Goal: Transaction & Acquisition: Purchase product/service

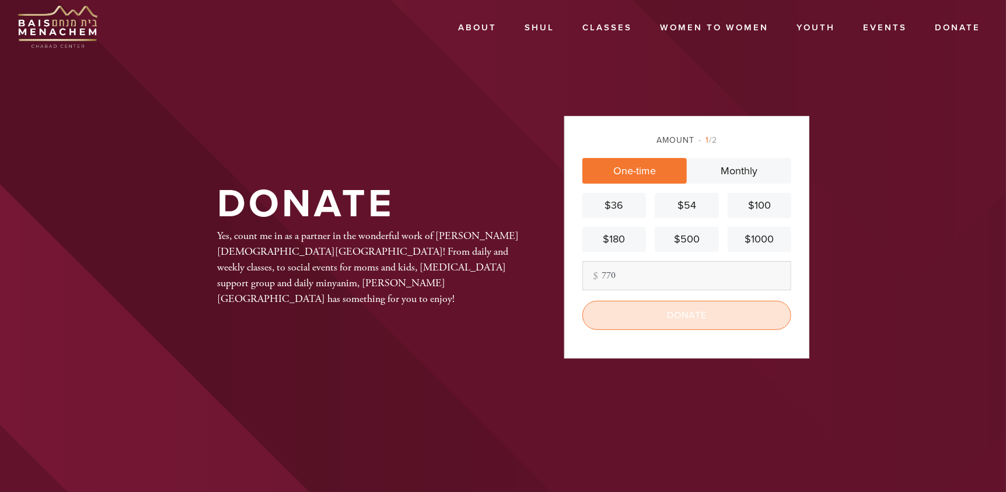
type input "770"
click at [662, 312] on input "Donate" at bounding box center [686, 315] width 209 height 29
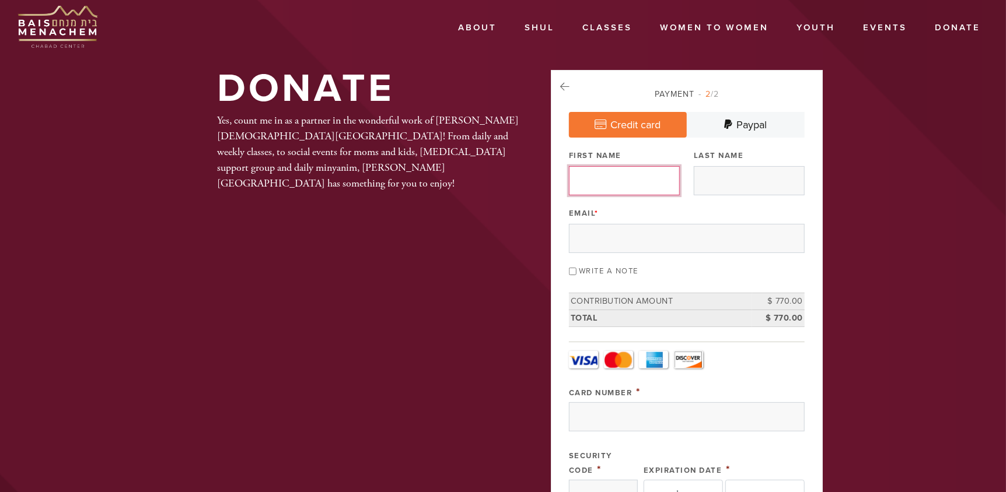
click at [623, 184] on input "First Name" at bounding box center [624, 180] width 111 height 29
type input "[PERSON_NAME]"
type input "I Altschul"
type input "[EMAIL_ADDRESS][DOMAIN_NAME]"
type input "[STREET_ADDRESS]"
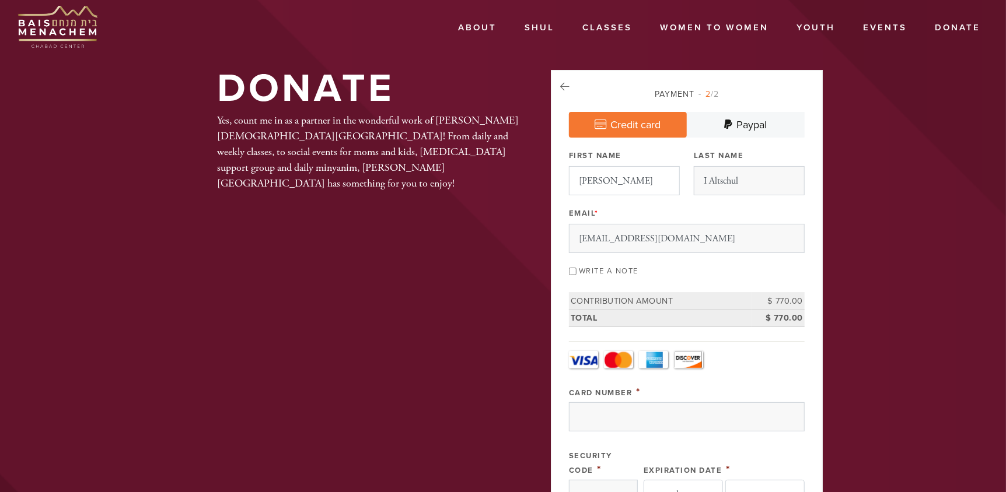
type input "[GEOGRAPHIC_DATA]"
type input "60645"
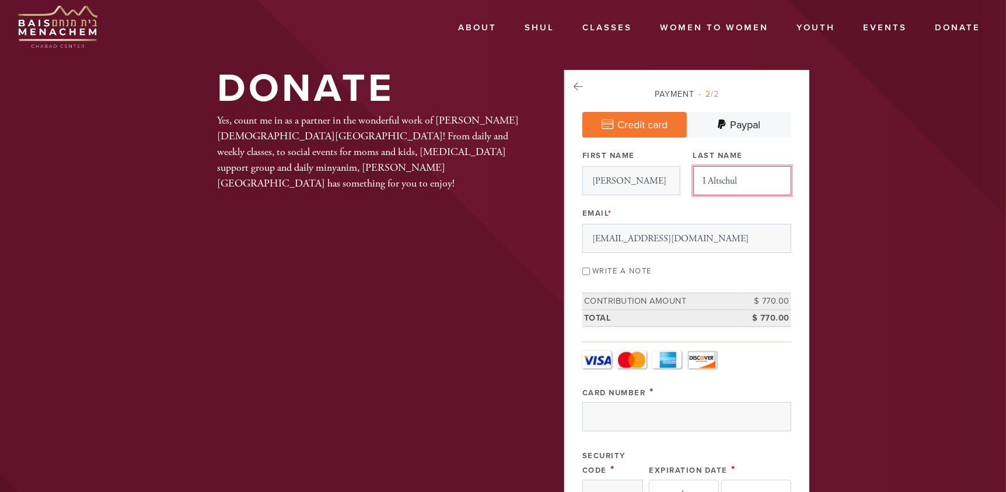
click at [711, 177] on input "I Altschul" at bounding box center [742, 180] width 98 height 29
type input "Altschul"
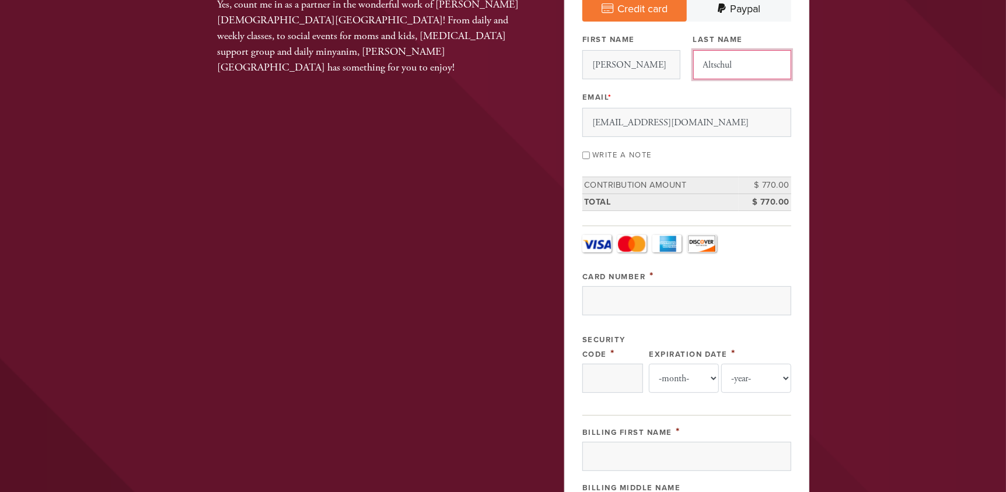
scroll to position [117, 0]
click at [630, 291] on input "Card Number" at bounding box center [686, 300] width 209 height 29
click at [652, 292] on input "Card Number" at bounding box center [686, 300] width 209 height 29
type input "[CREDIT_CARD_NUMBER]"
type input "5489"
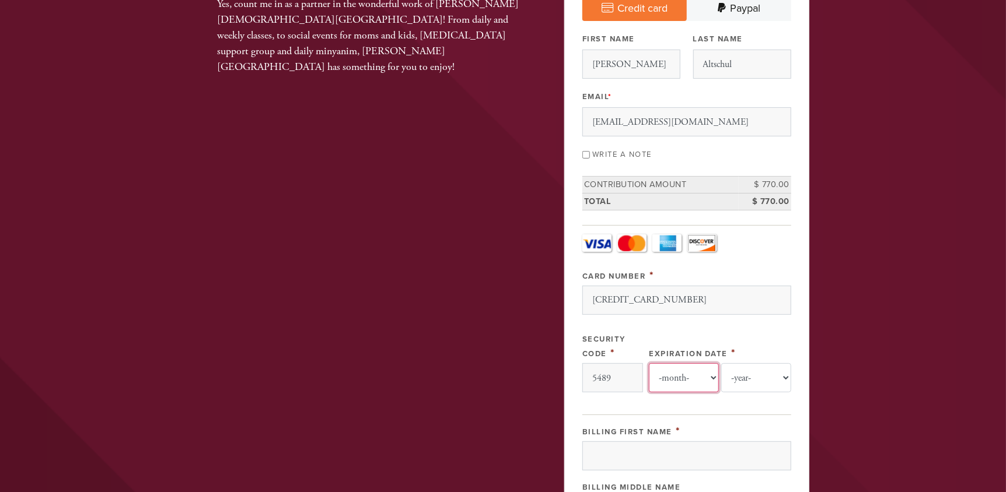
select select "7"
select select "2030"
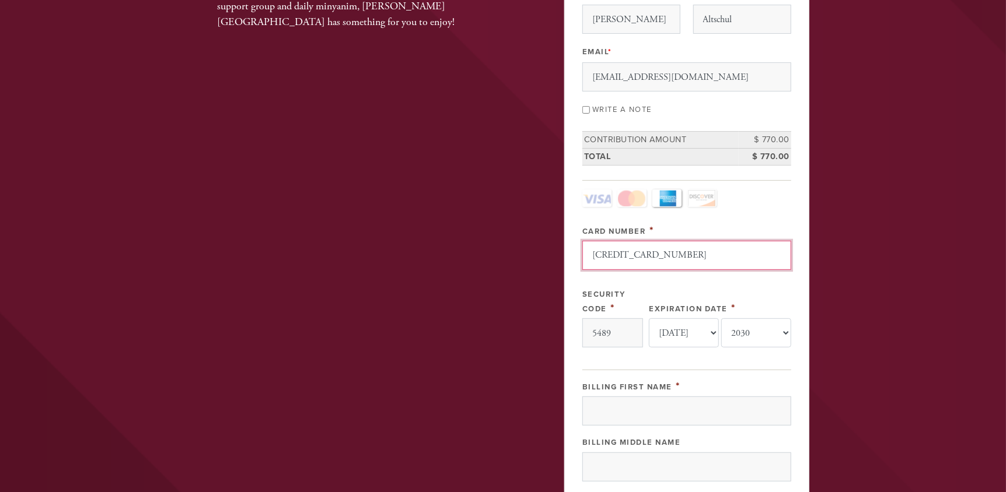
scroll to position [233, 0]
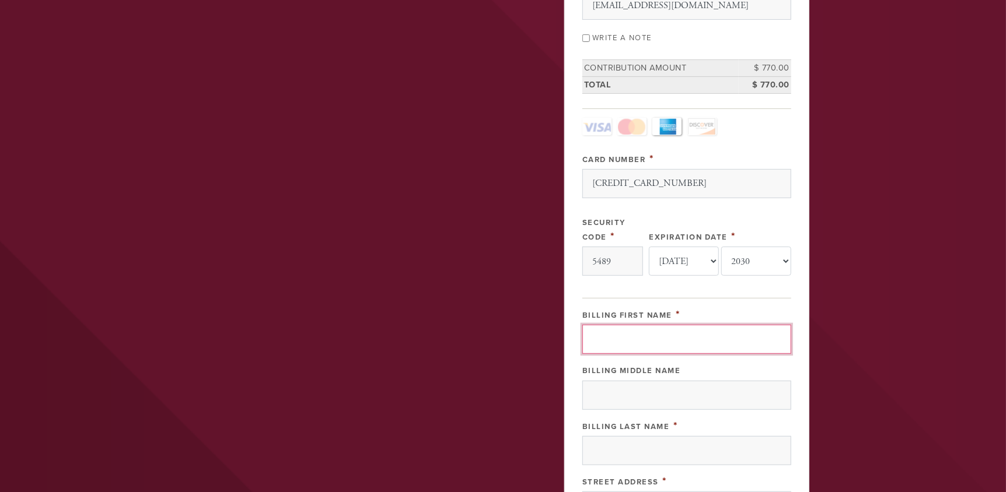
click at [655, 336] on input "Billing First Name" at bounding box center [686, 339] width 209 height 29
type input "[PERSON_NAME]"
type input "I Altschul"
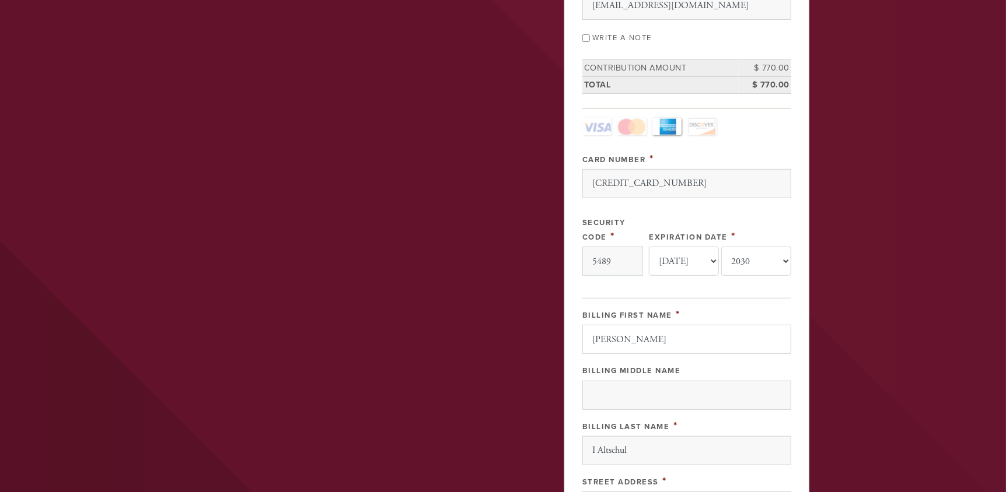
type input "[GEOGRAPHIC_DATA]"
type input "IL"
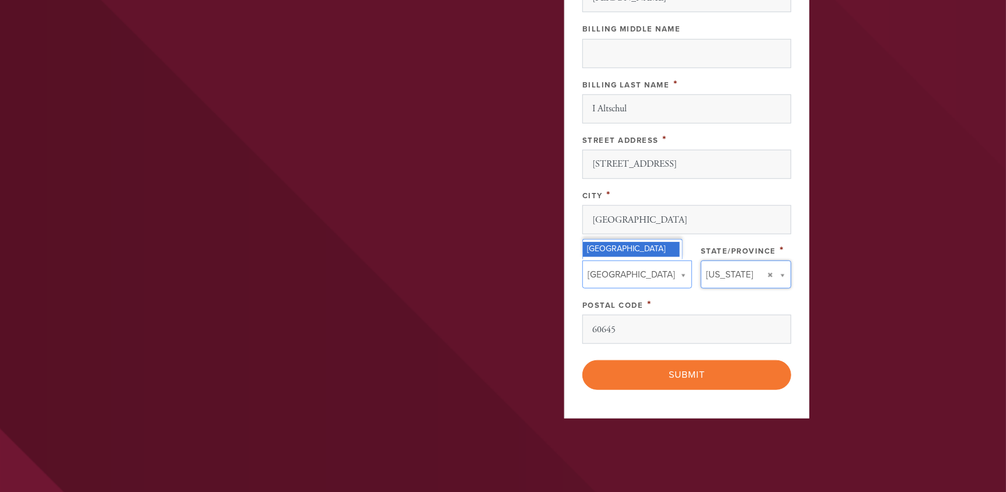
scroll to position [0, 0]
click at [596, 106] on input "I Altschul" at bounding box center [686, 109] width 209 height 29
type input "Altschul"
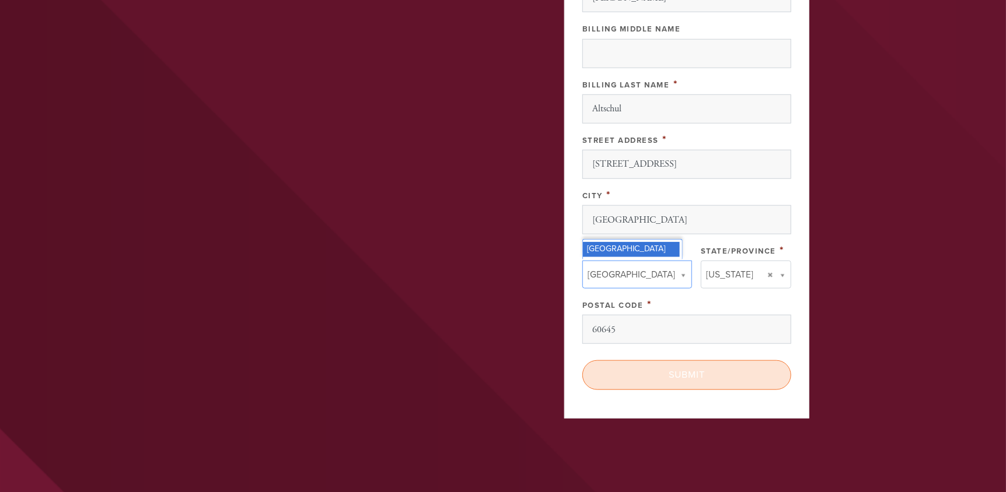
click at [691, 374] on input "Submit" at bounding box center [686, 375] width 209 height 29
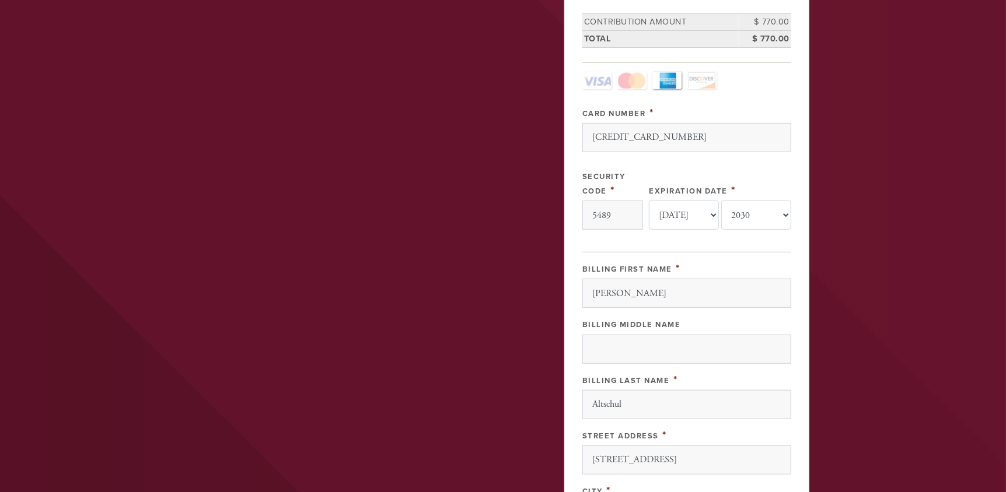
scroll to position [108, 0]
